Goal: Task Accomplishment & Management: Manage account settings

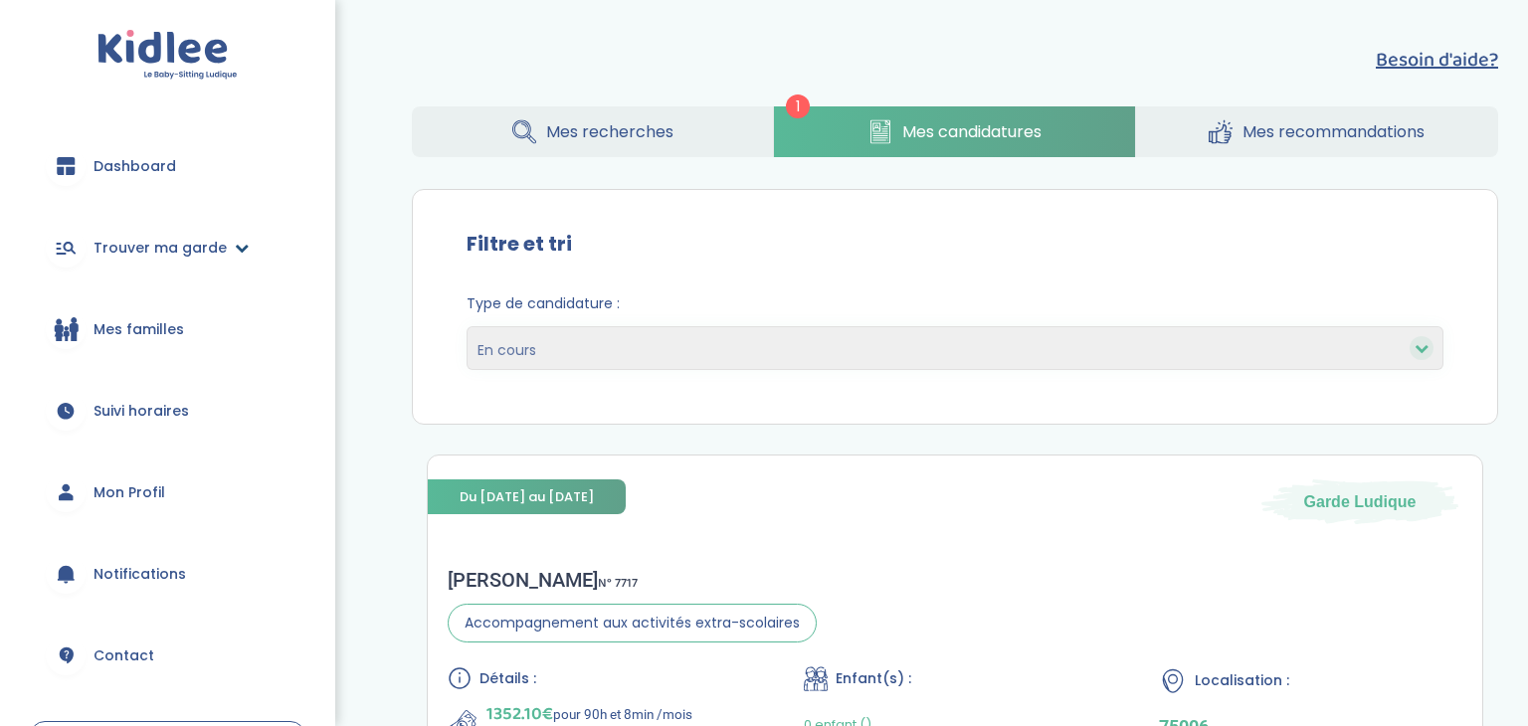
click at [168, 250] on span "Trouver ma garde" at bounding box center [160, 248] width 133 height 21
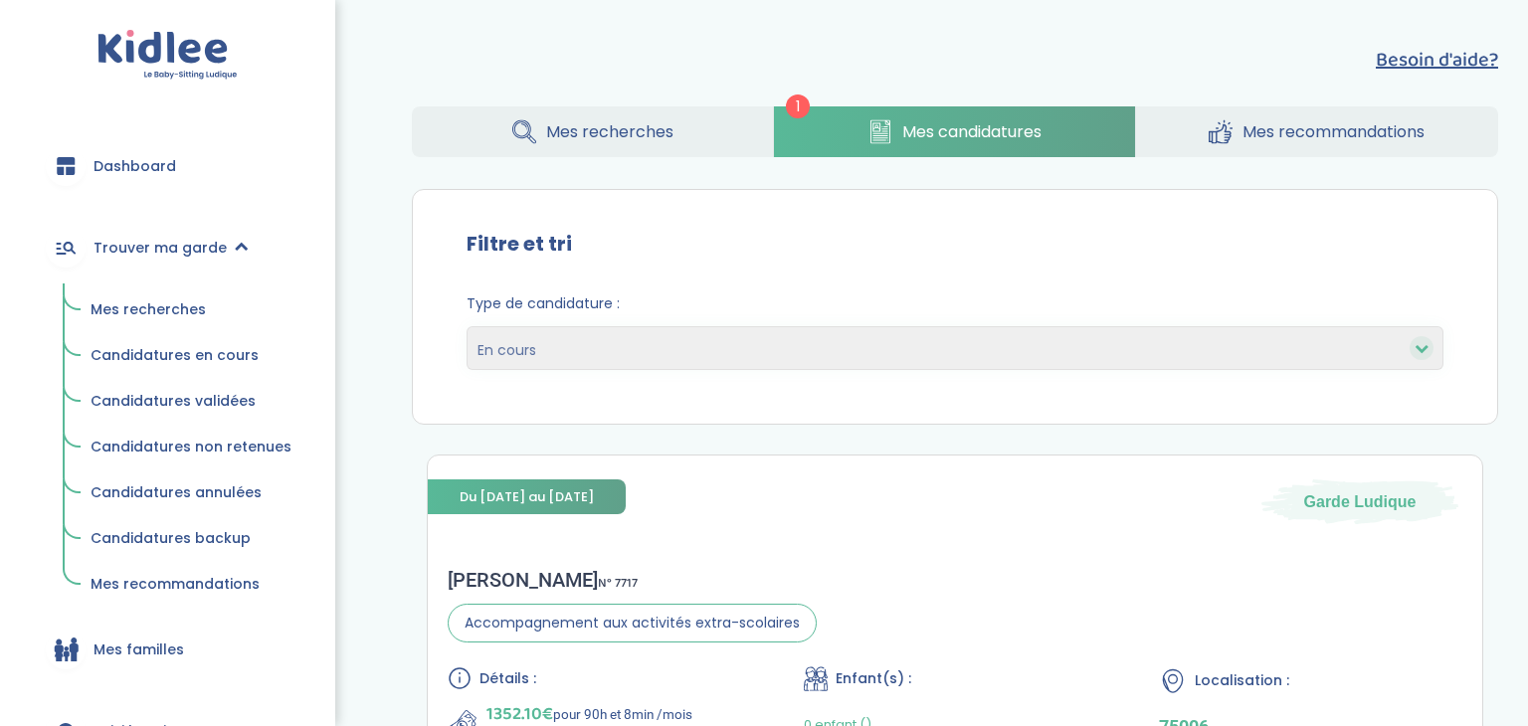
click at [123, 308] on span "Mes recherches" at bounding box center [148, 309] width 115 height 20
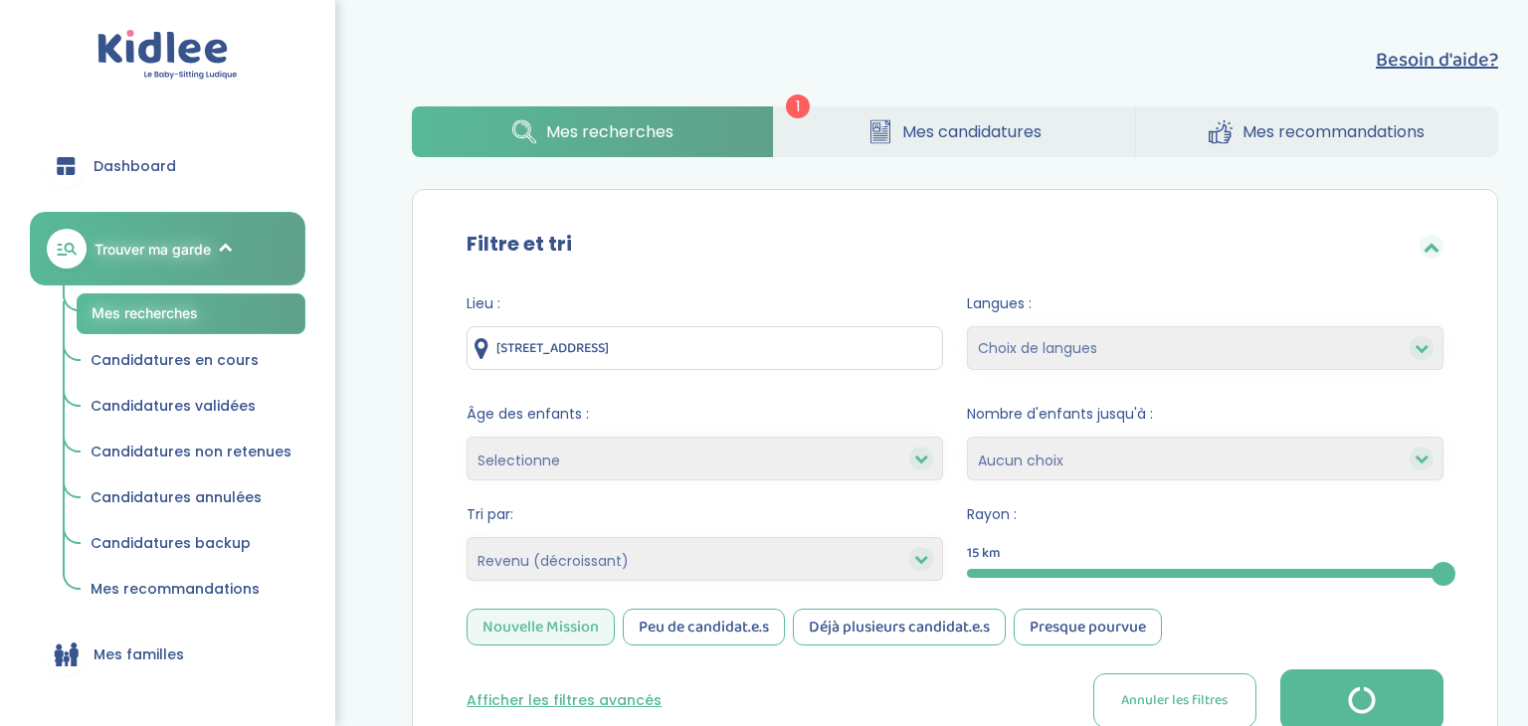
select select "salary_desc"
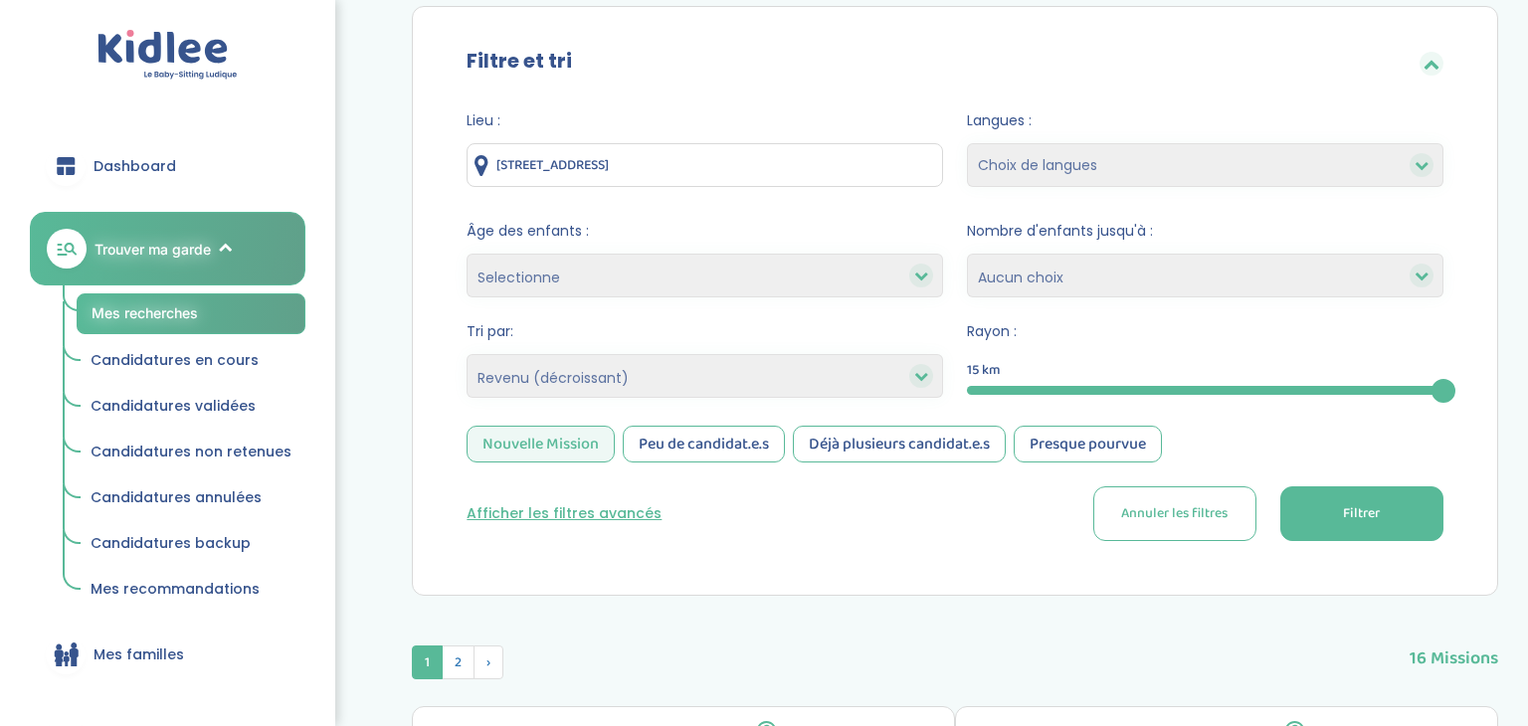
scroll to position [198, 0]
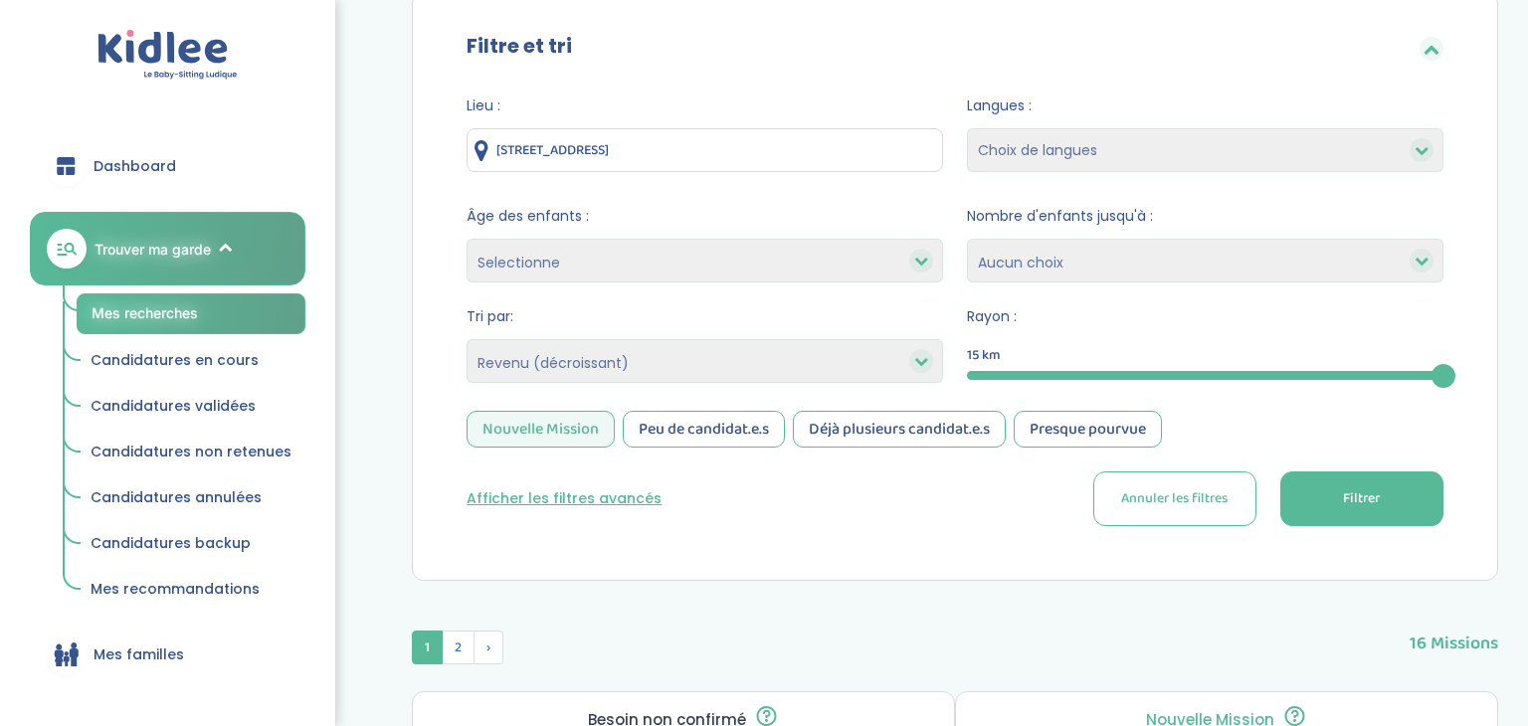
click at [920, 360] on icon at bounding box center [921, 361] width 14 height 14
click at [588, 431] on div "Nouvelle Mission" at bounding box center [541, 429] width 148 height 37
click at [1329, 490] on button "Filtrer" at bounding box center [1361, 499] width 163 height 55
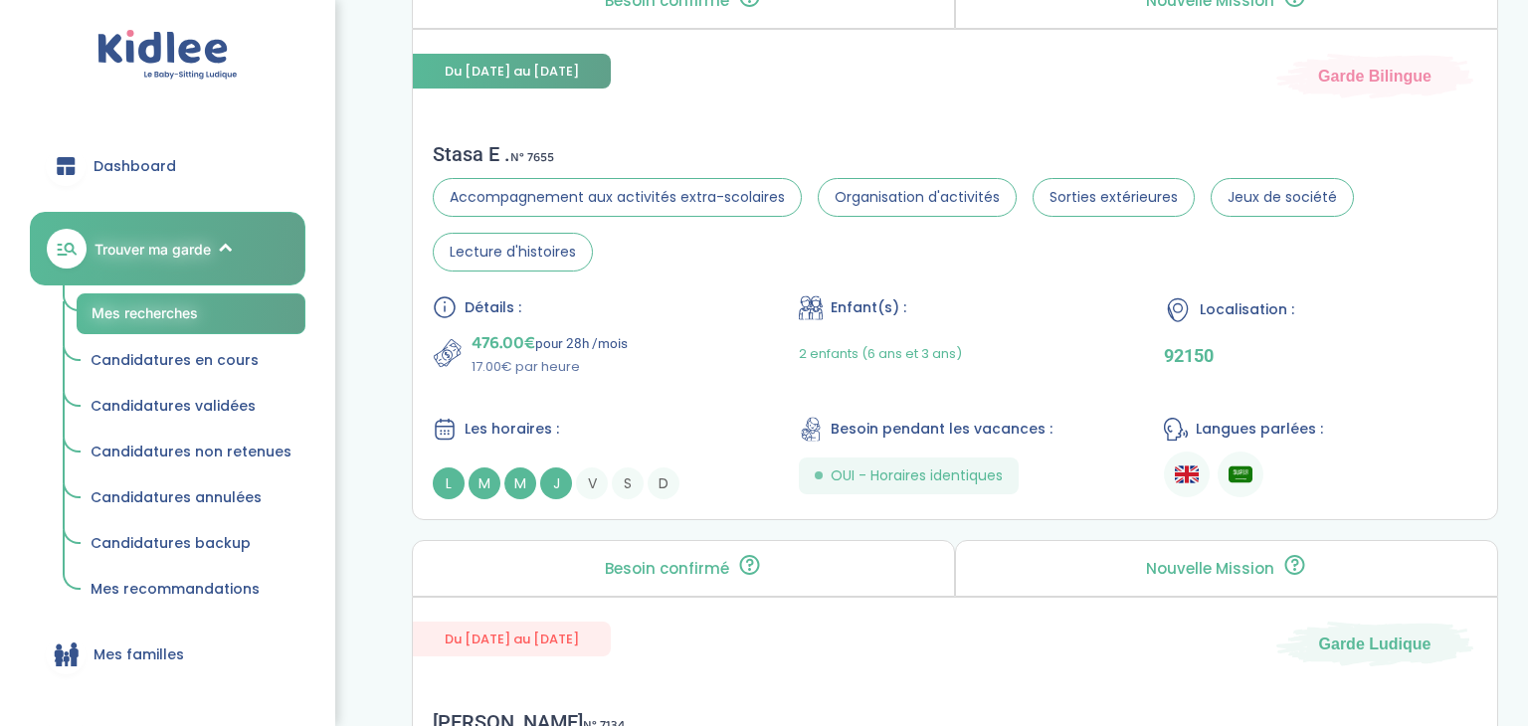
scroll to position [1945, 0]
click at [744, 272] on div "Stasa E . N° 7655 Accompagnement aux activités extra-scolaires Organisation d'a…" at bounding box center [955, 319] width 1084 height 397
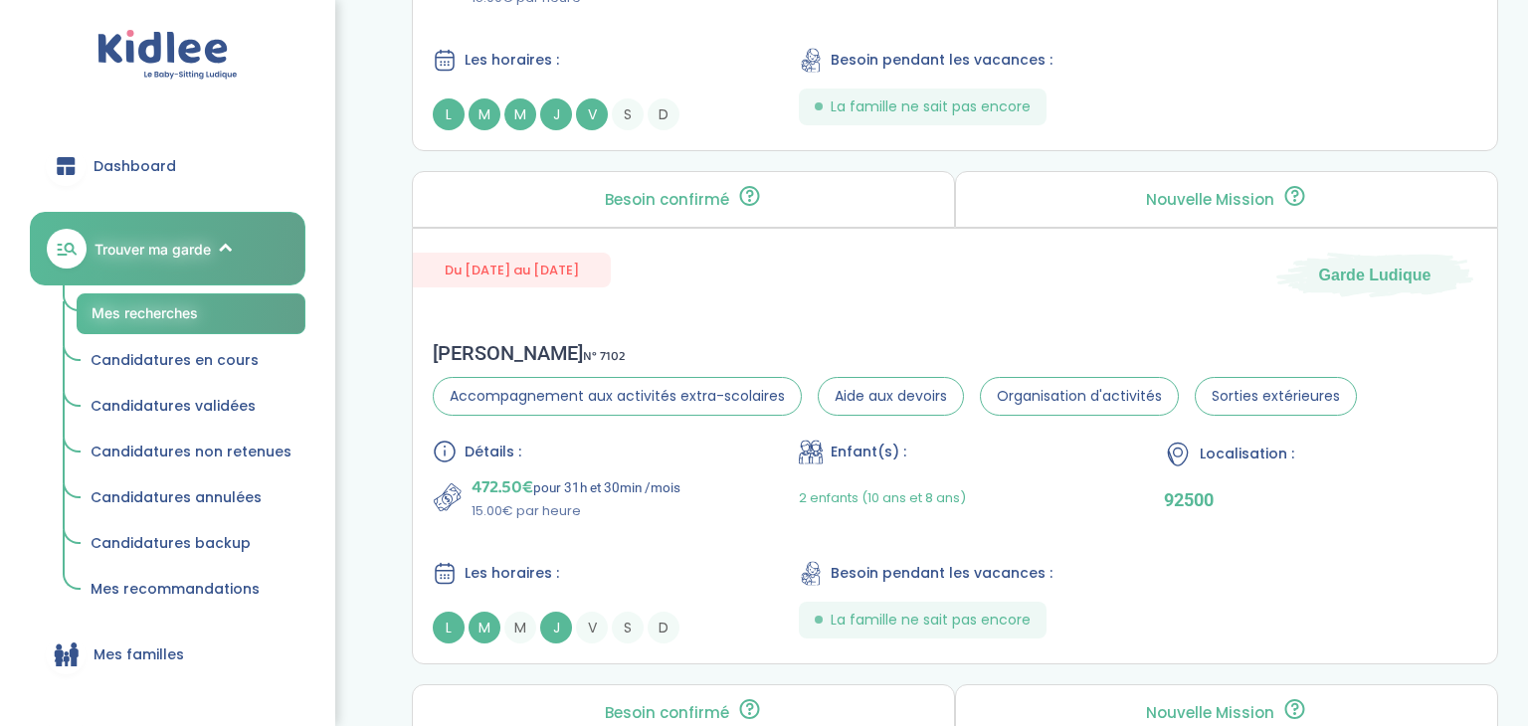
scroll to position [2797, 0]
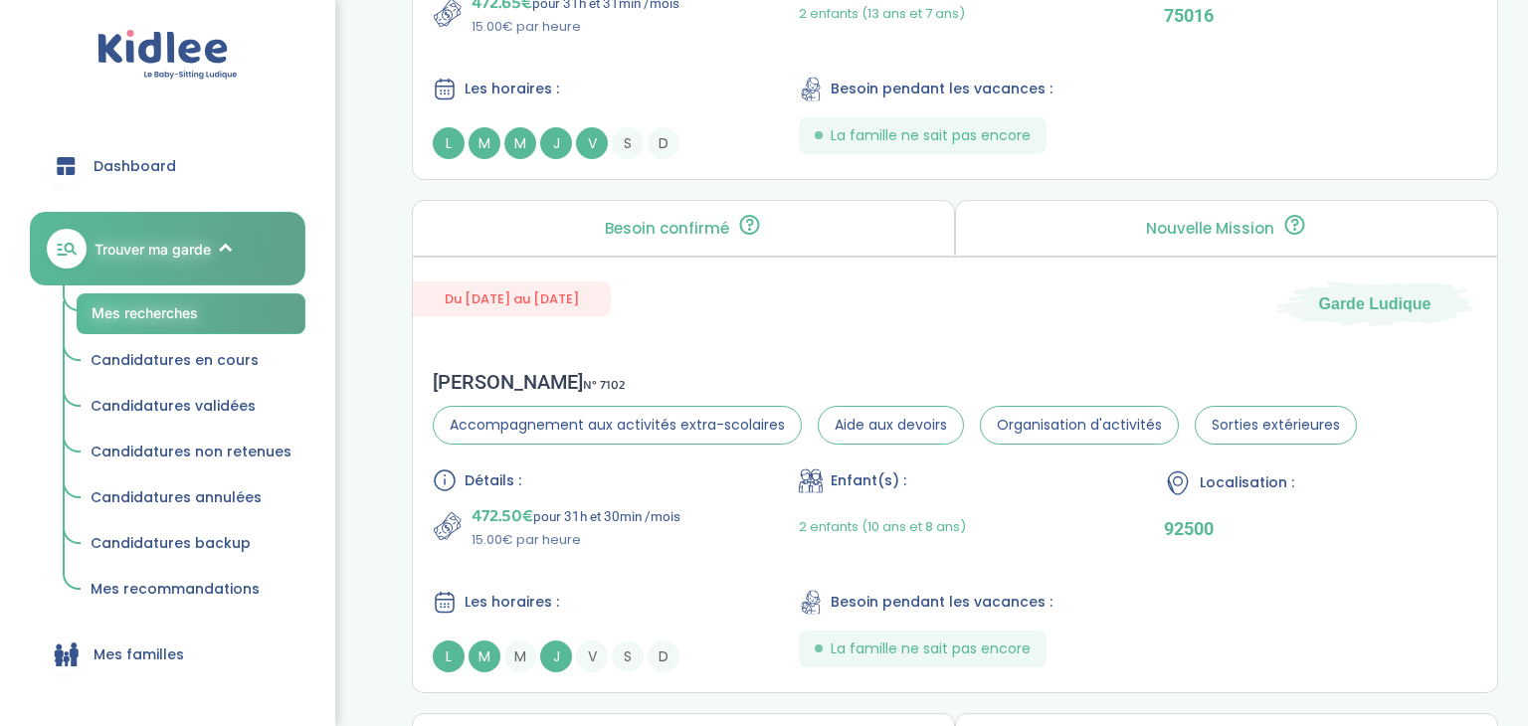
click at [127, 162] on span "Dashboard" at bounding box center [135, 166] width 83 height 21
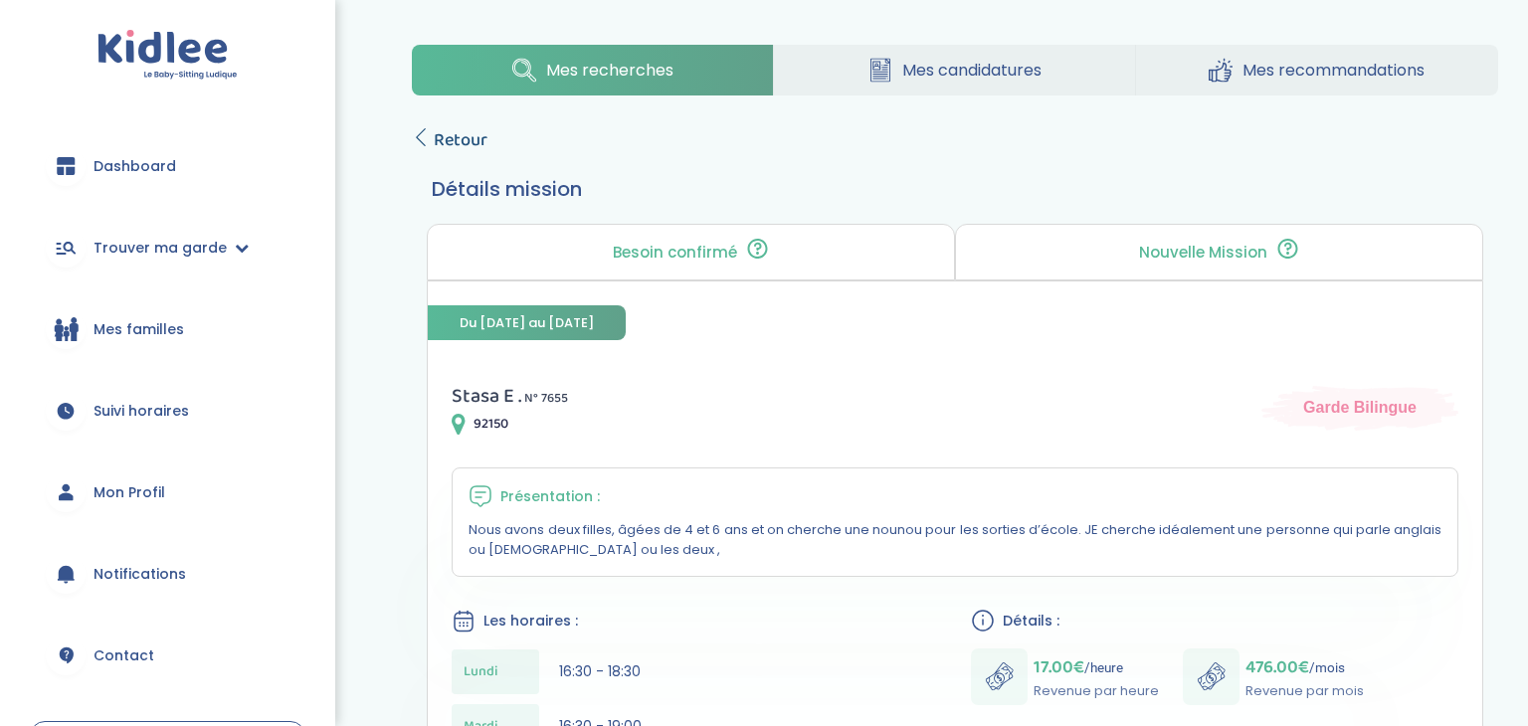
click at [412, 142] on icon at bounding box center [421, 137] width 18 height 18
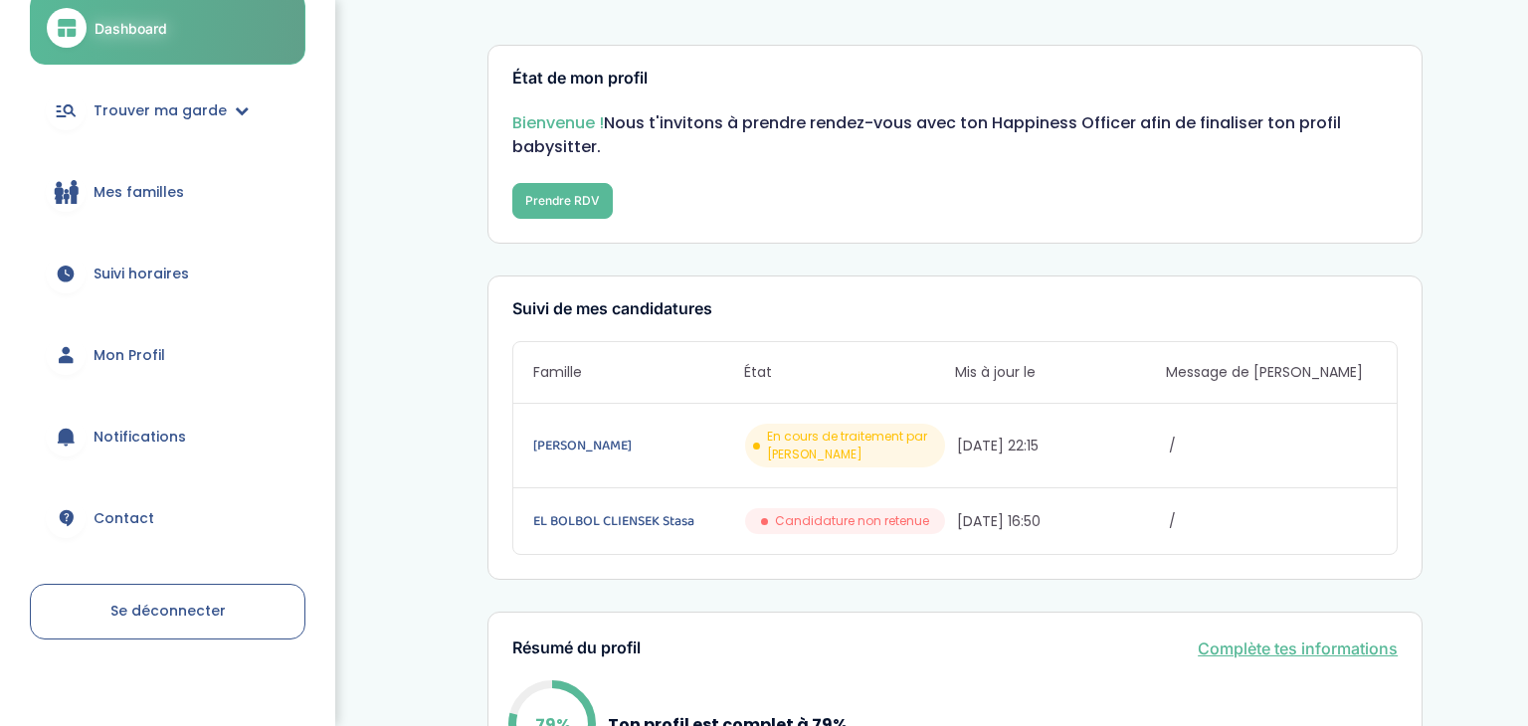
scroll to position [151, 0]
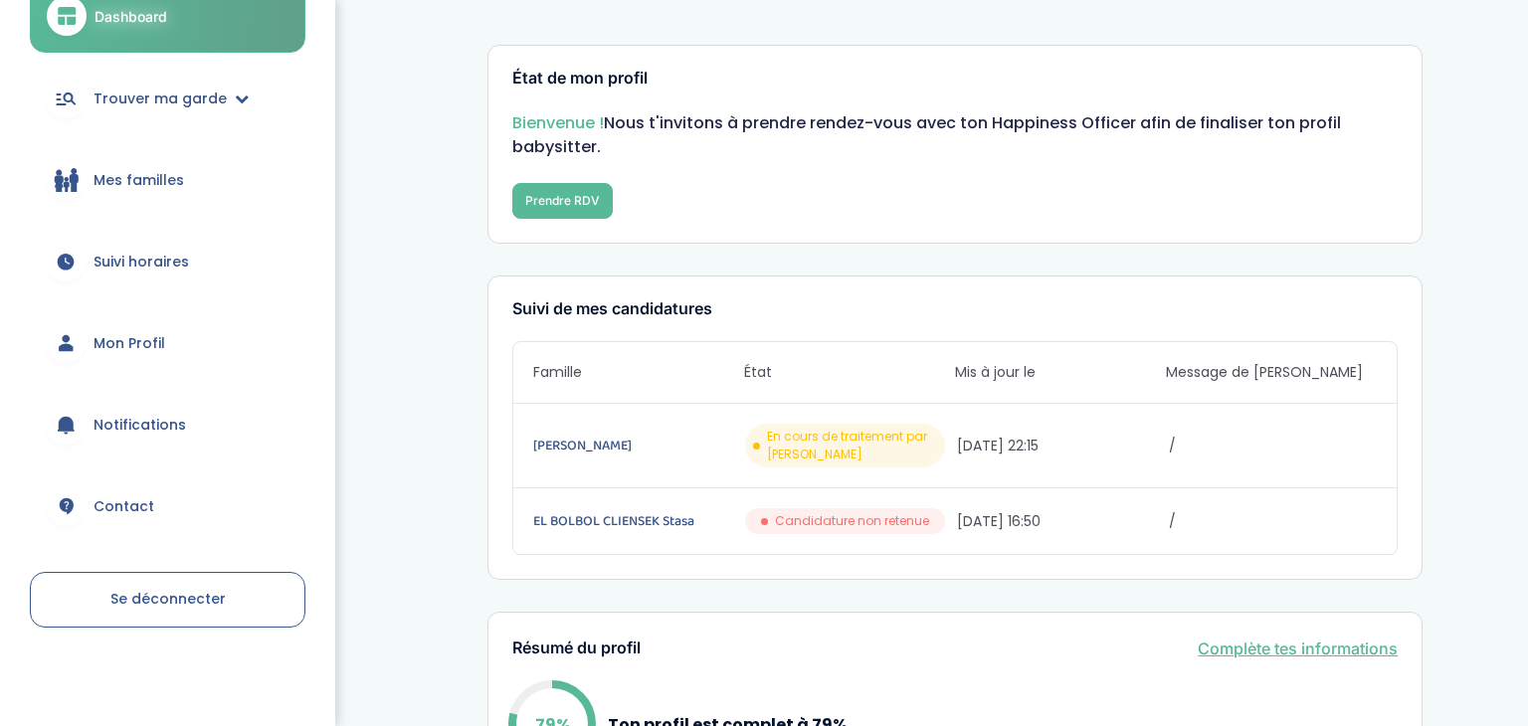
click at [140, 340] on span "Mon Profil" at bounding box center [130, 343] width 72 height 21
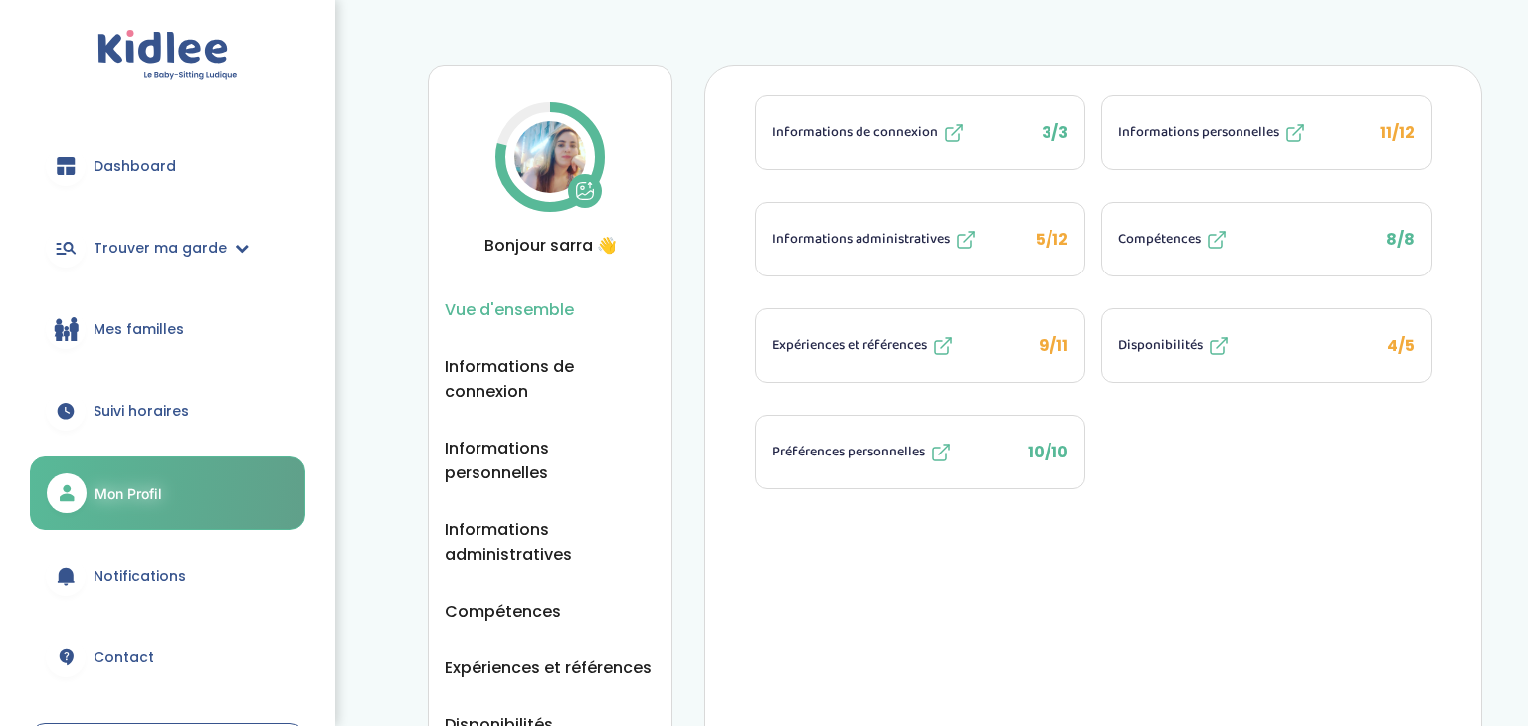
click at [1273, 236] on button "Compétences 8/8" at bounding box center [1266, 239] width 328 height 73
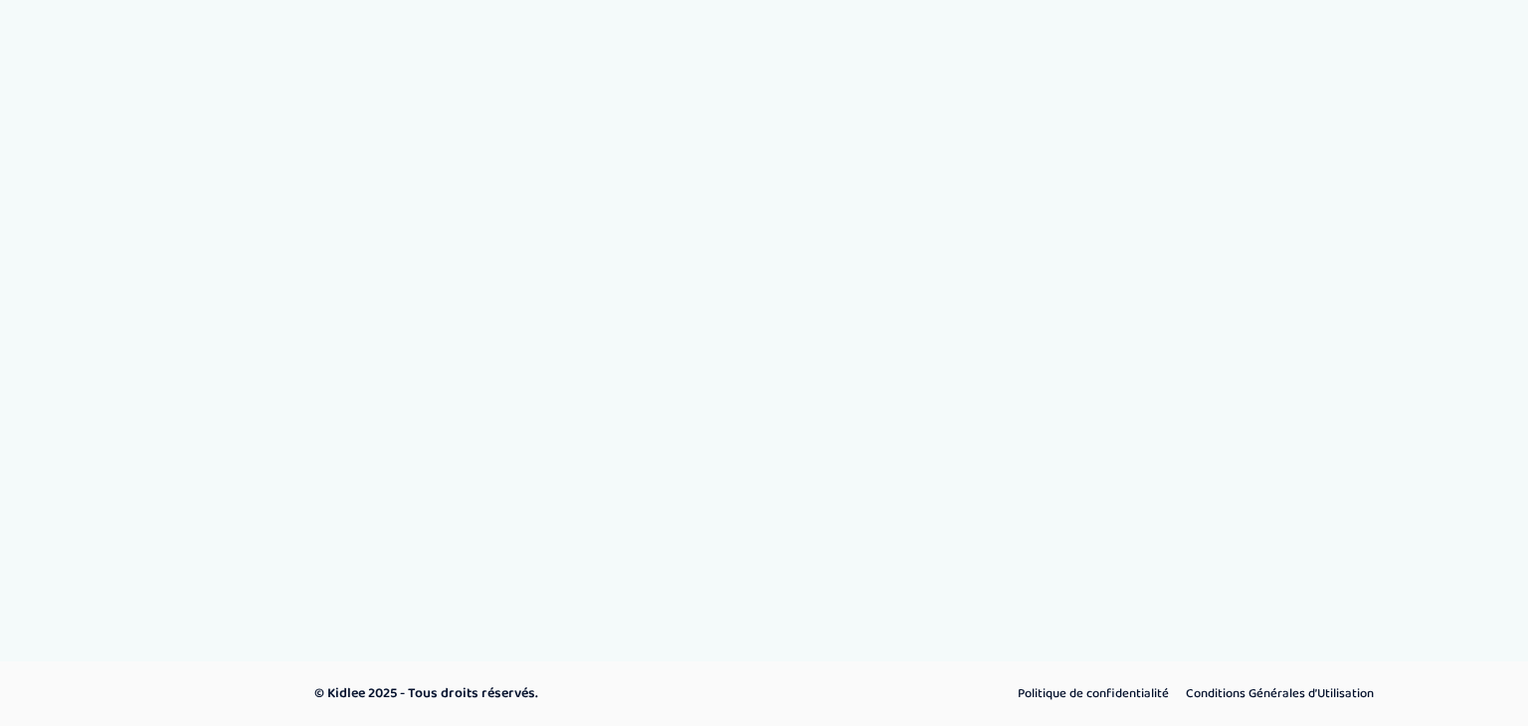
select select "CM2"
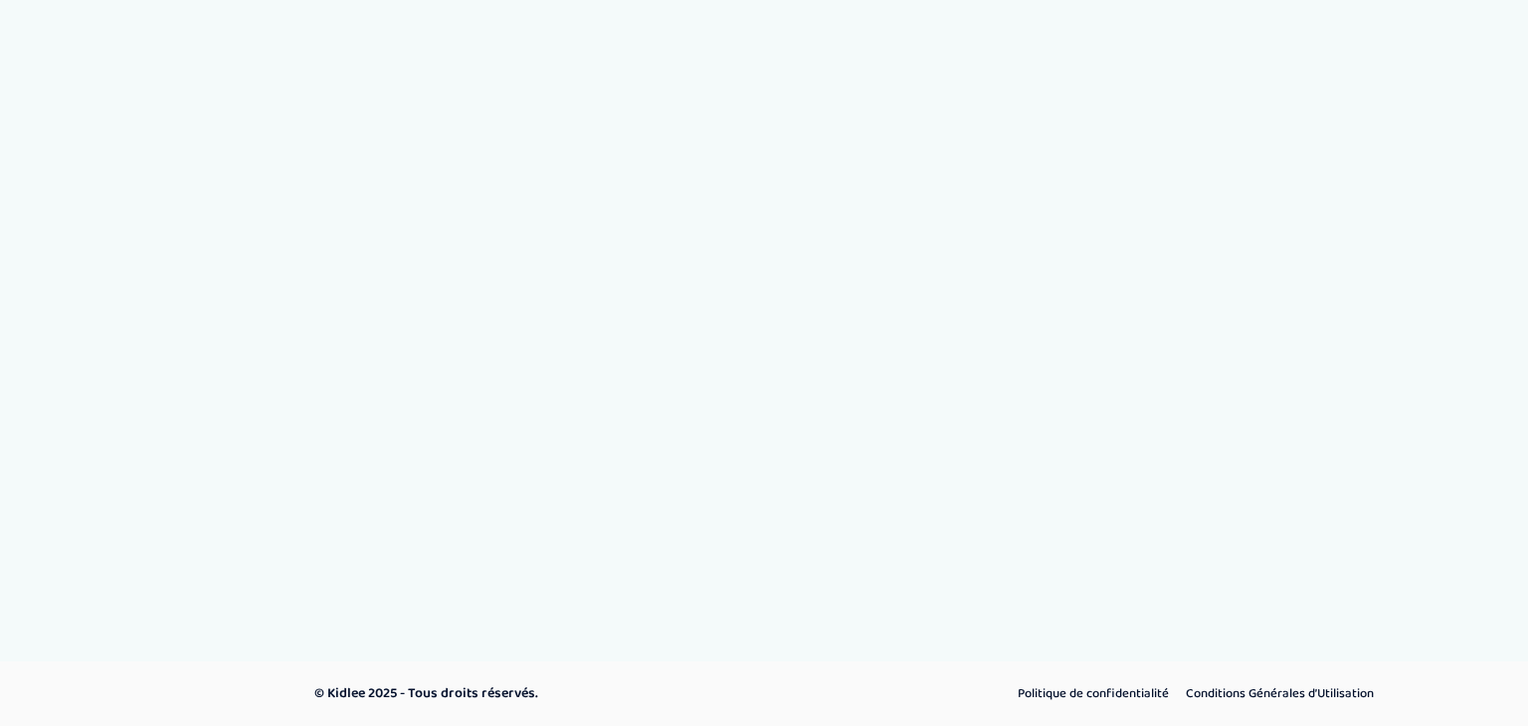
select select "CM2"
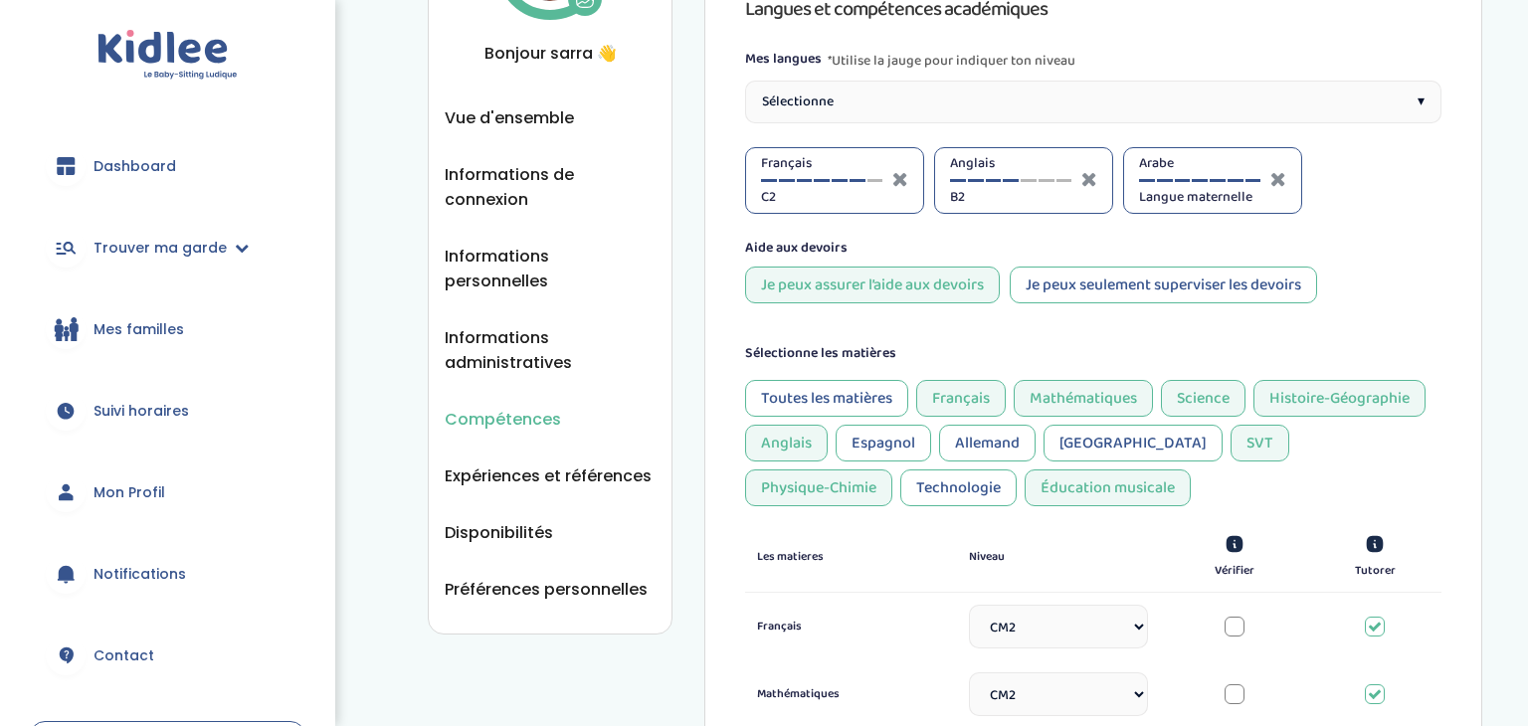
scroll to position [188, 0]
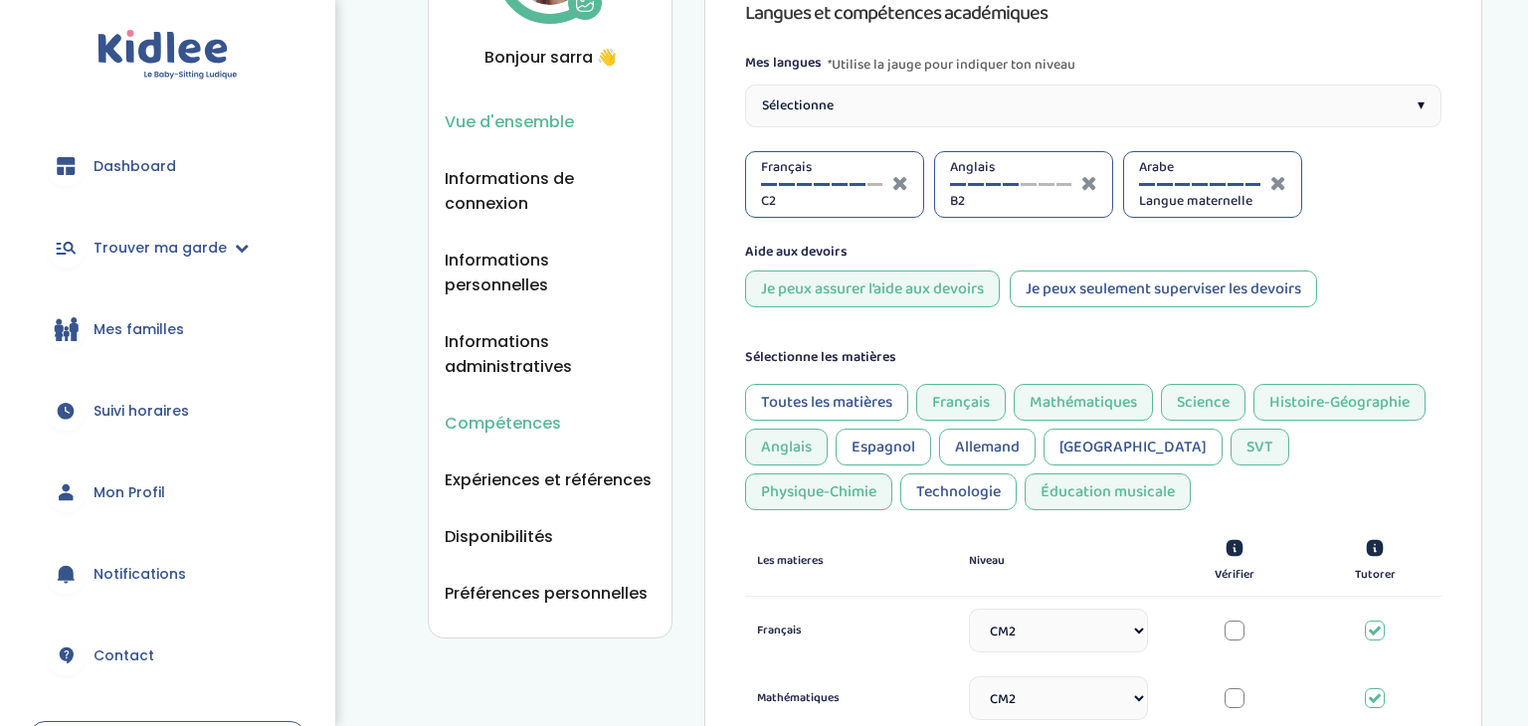
click at [515, 128] on span "Vue d'ensemble" at bounding box center [509, 121] width 129 height 25
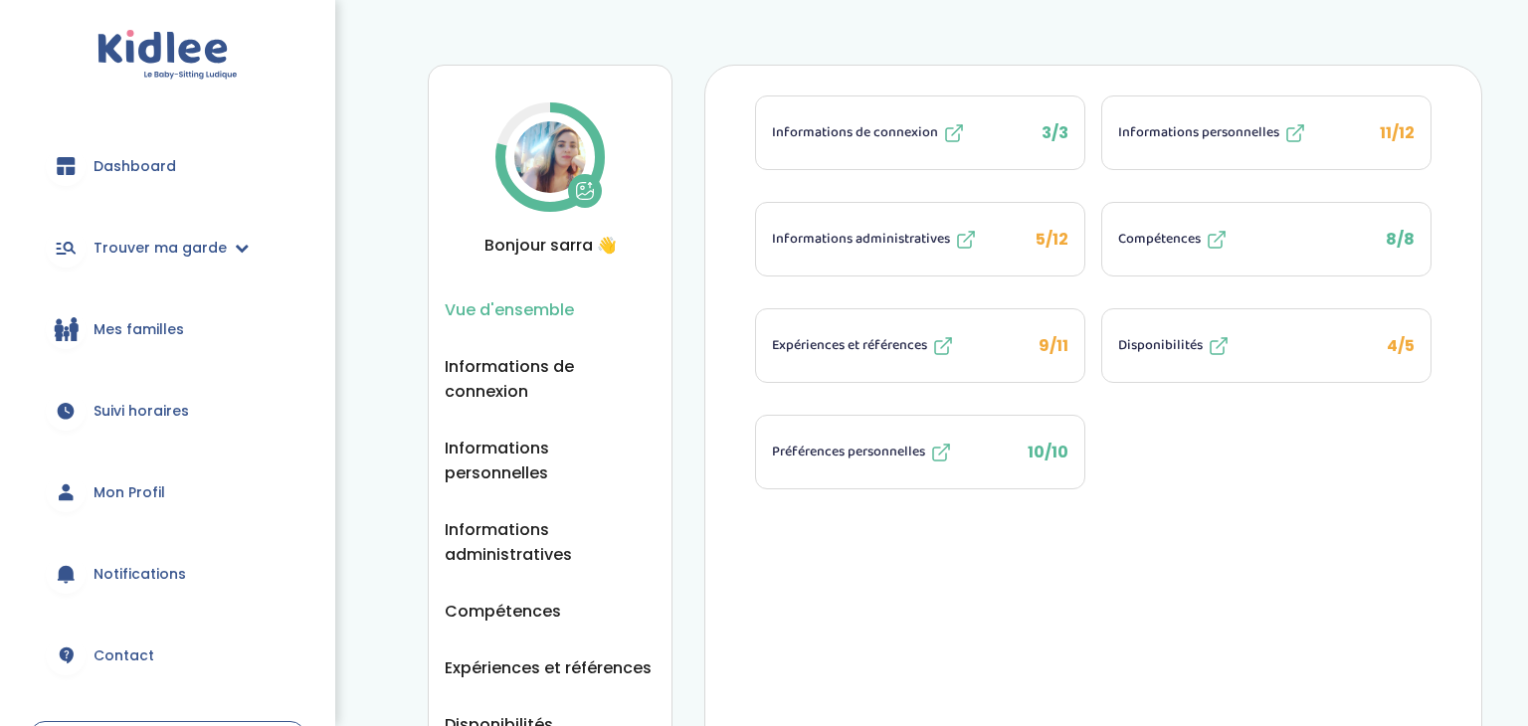
click at [1288, 357] on button "Disponibilités 4/5" at bounding box center [1266, 345] width 328 height 73
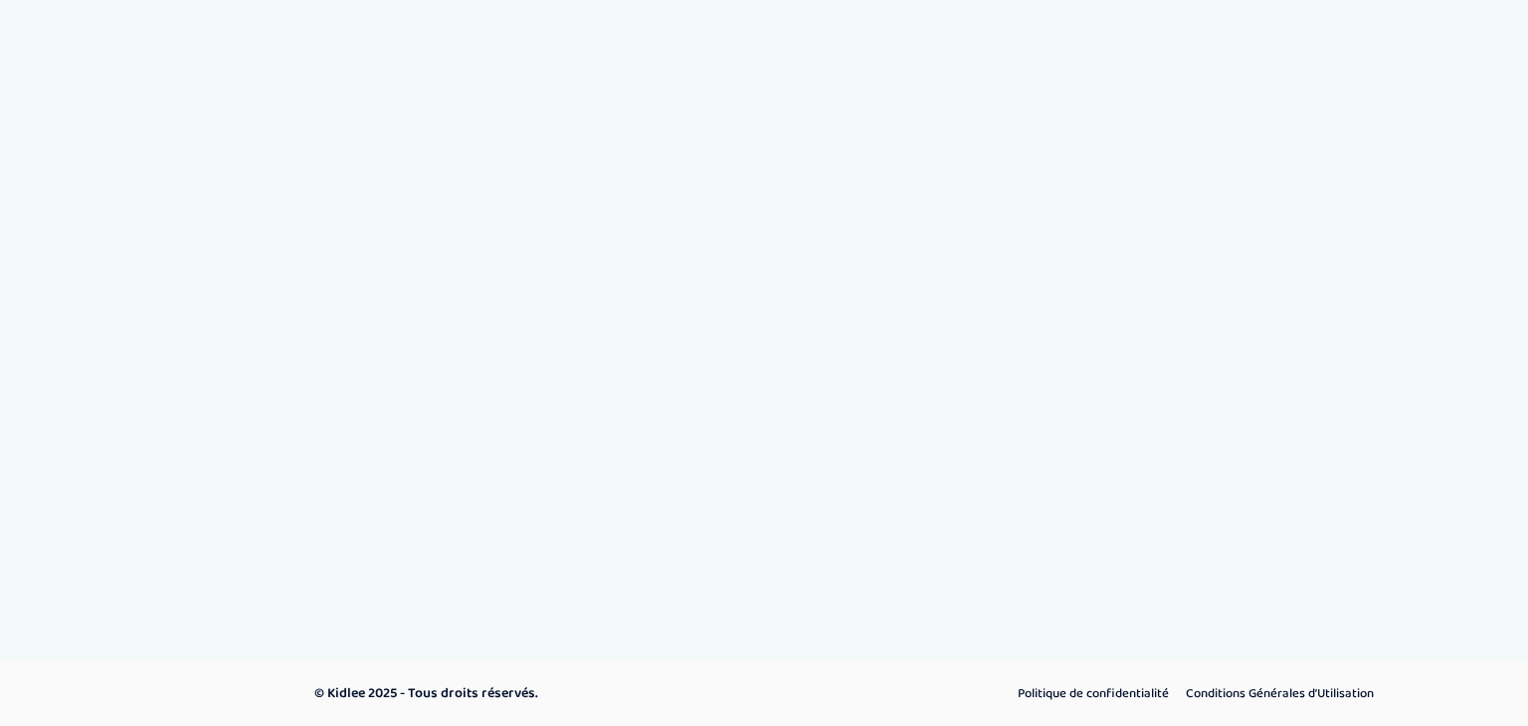
select select "1"
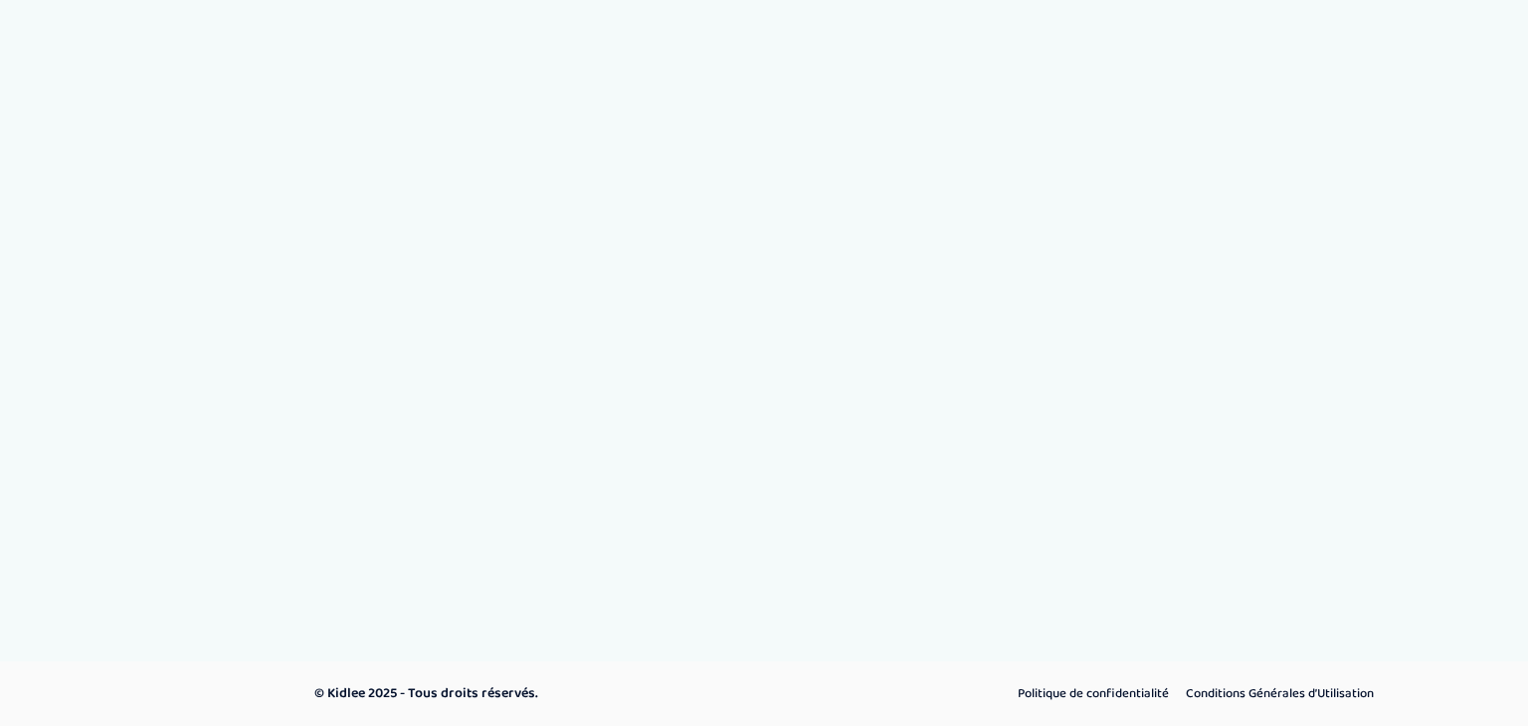
select select "1"
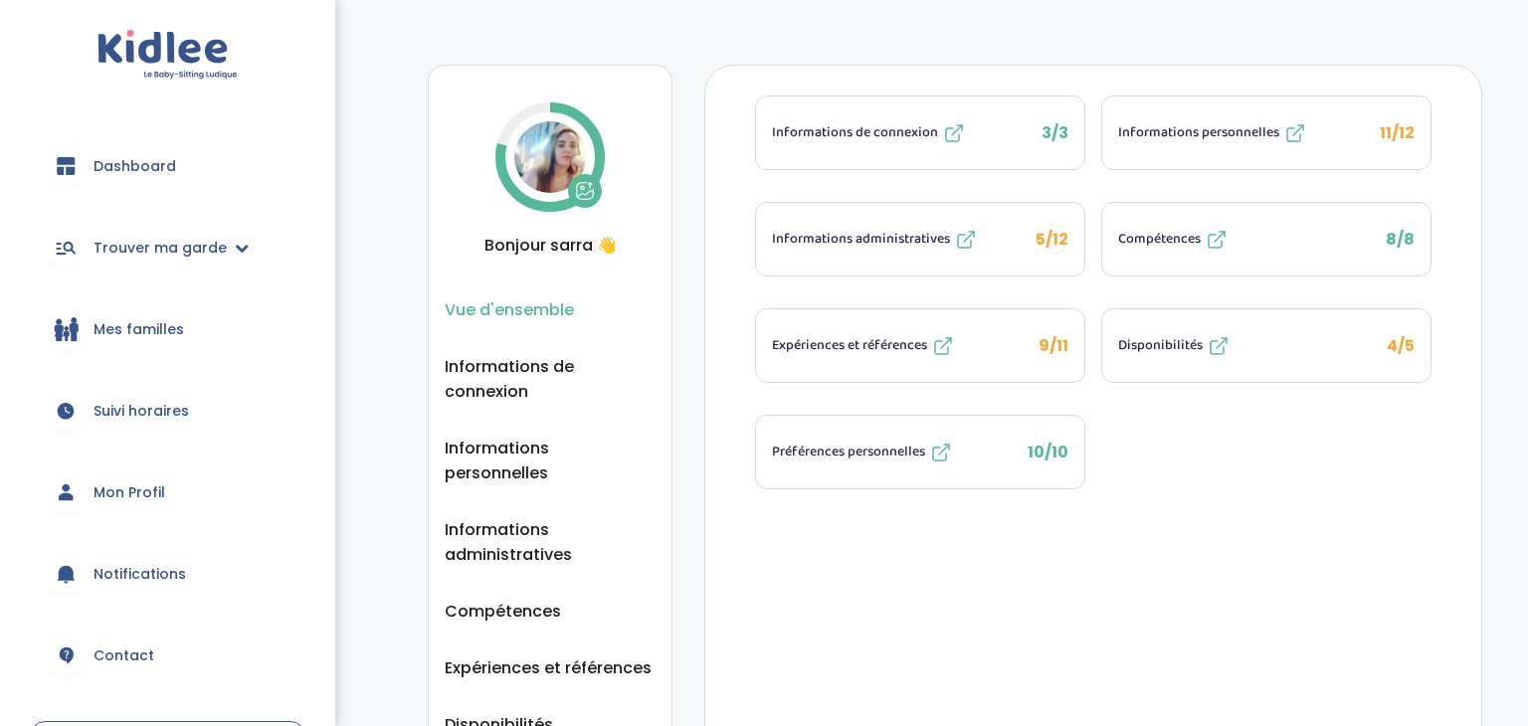
click at [855, 244] on span "Informations administratives" at bounding box center [861, 239] width 178 height 21
click at [861, 336] on span "Expériences et références" at bounding box center [849, 345] width 155 height 21
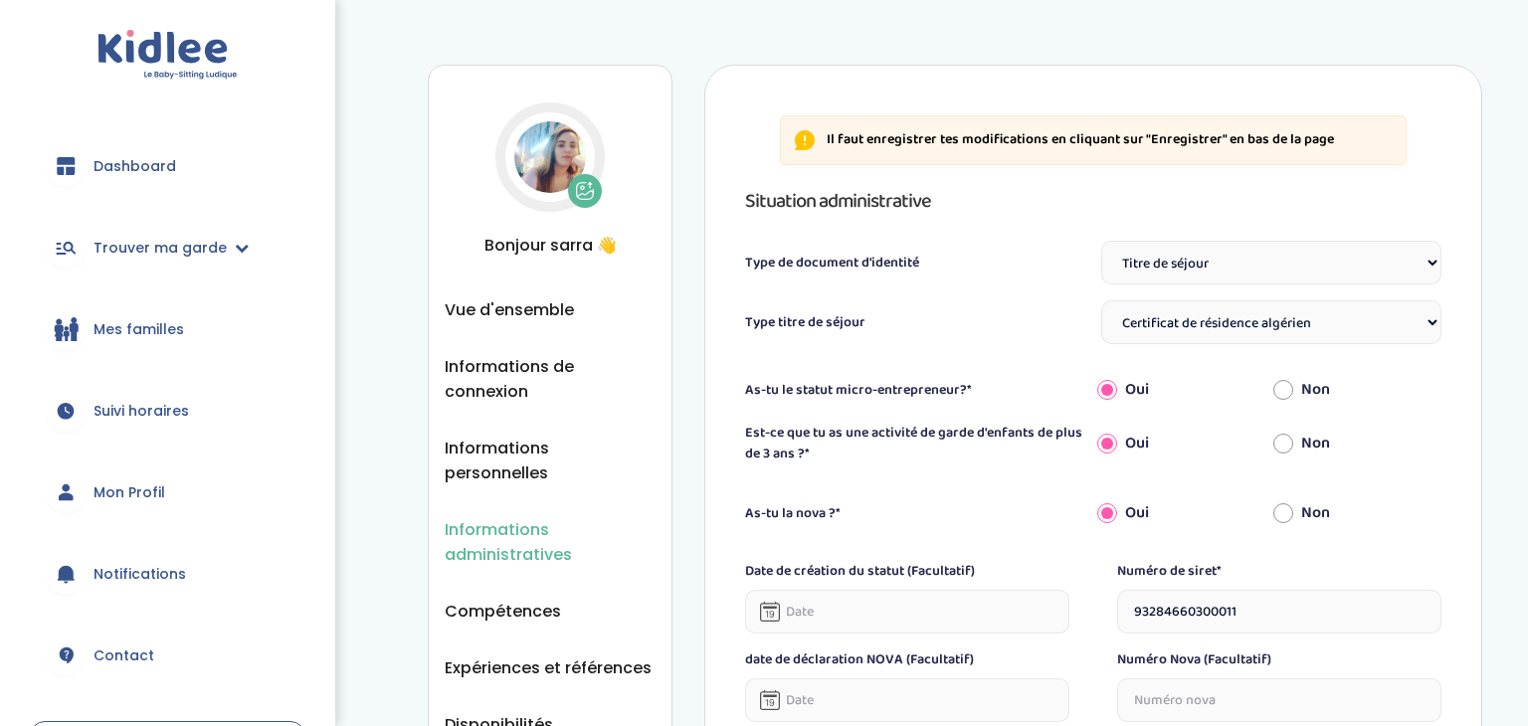
select select "Titre de séjour"
select select "Certificat de résidence algérien"
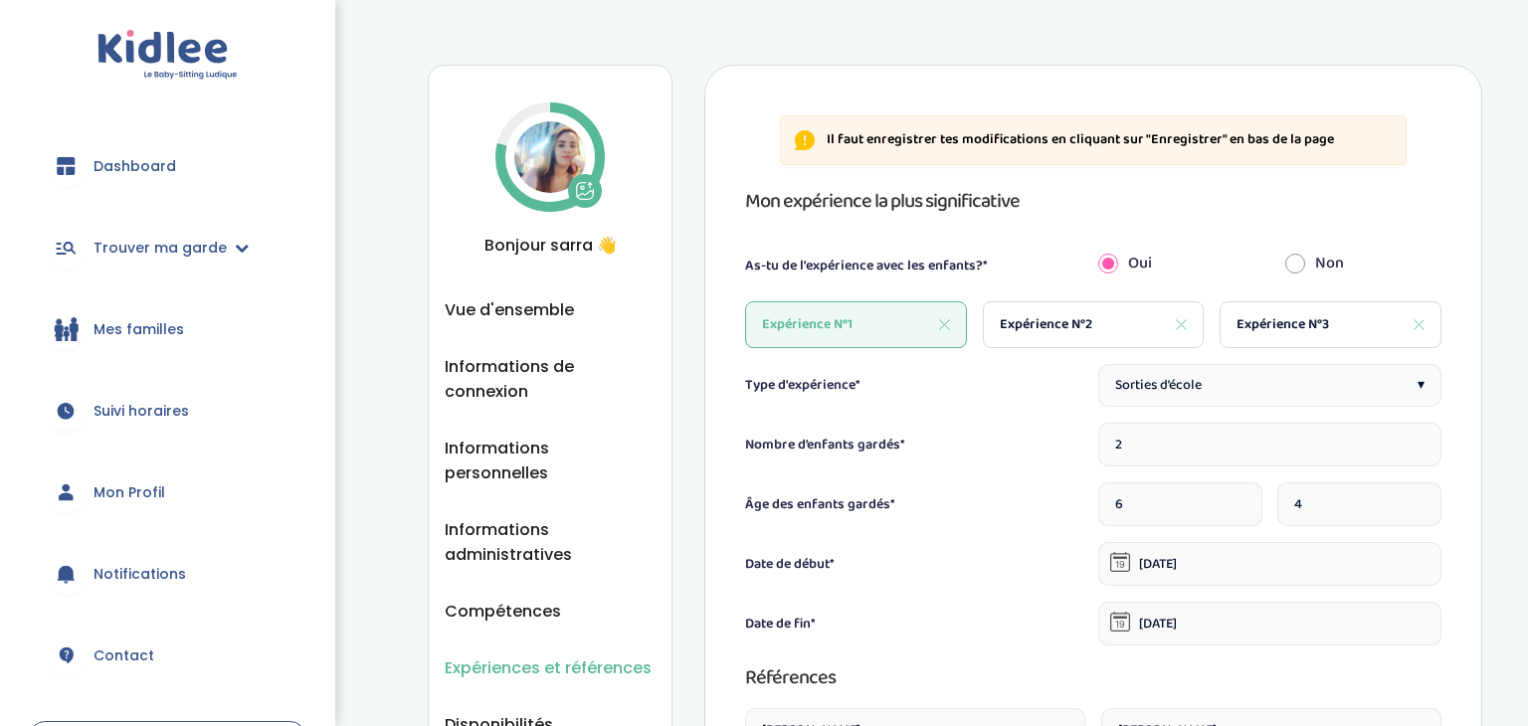
click at [114, 169] on span "Dashboard" at bounding box center [135, 166] width 83 height 21
